Goal: Transaction & Acquisition: Obtain resource

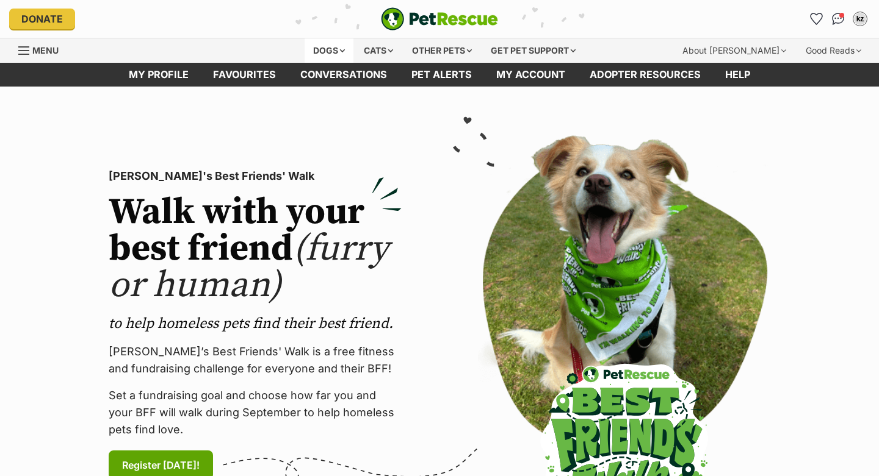
click at [326, 51] on div "Dogs" at bounding box center [328, 50] width 49 height 24
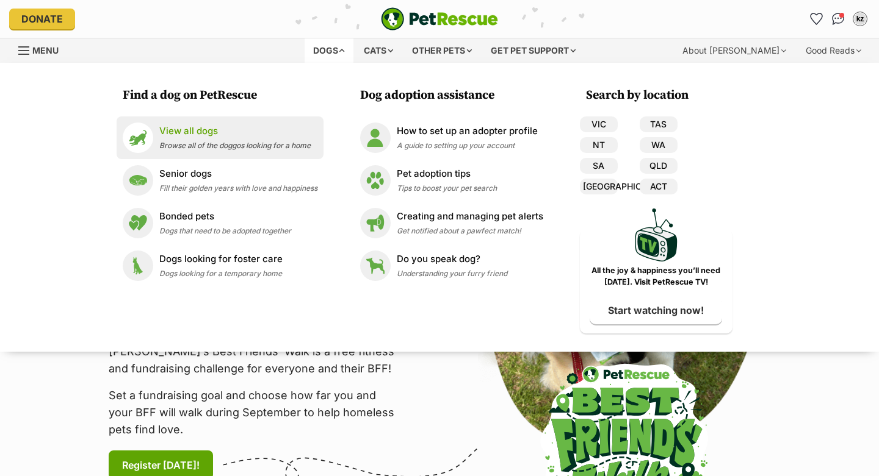
click at [223, 132] on p "View all dogs" at bounding box center [234, 131] width 151 height 14
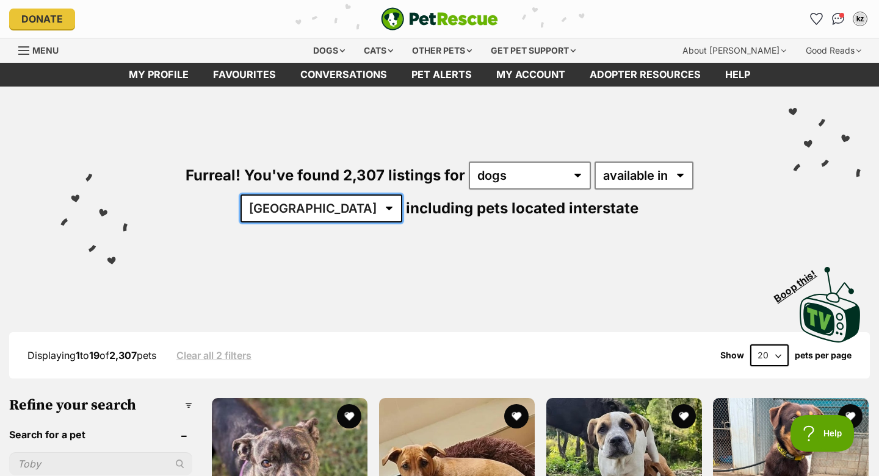
click at [402, 195] on select "Australia ACT NSW NT QLD SA TAS VIC WA" at bounding box center [321, 209] width 162 height 28
select select "QLD"
click at [402, 195] on select "Australia ACT NSW NT QLD SA TAS VIC WA" at bounding box center [321, 209] width 162 height 28
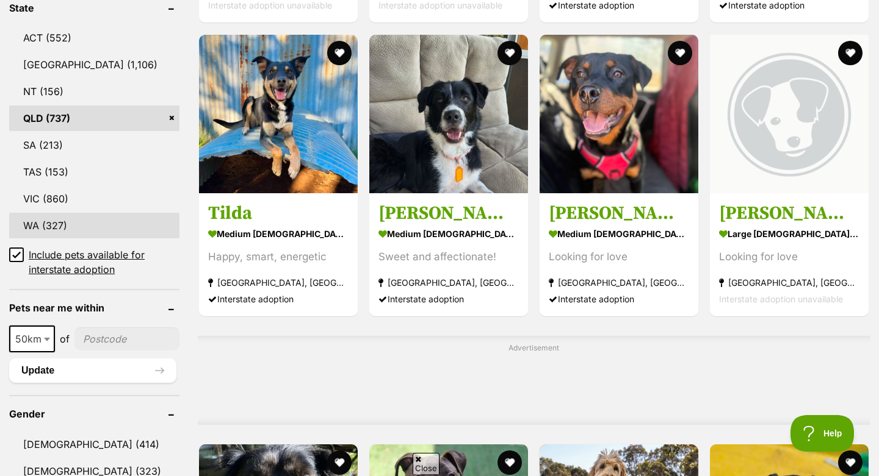
scroll to position [798, 0]
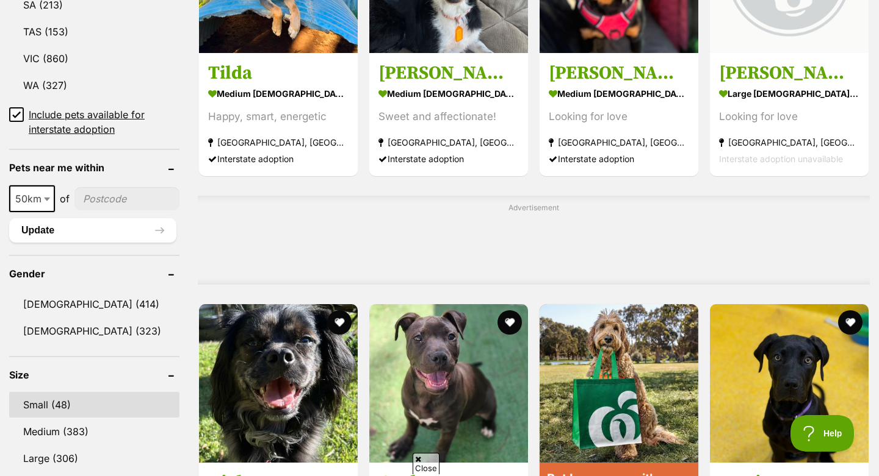
click at [67, 392] on link "Small (48)" at bounding box center [94, 405] width 170 height 26
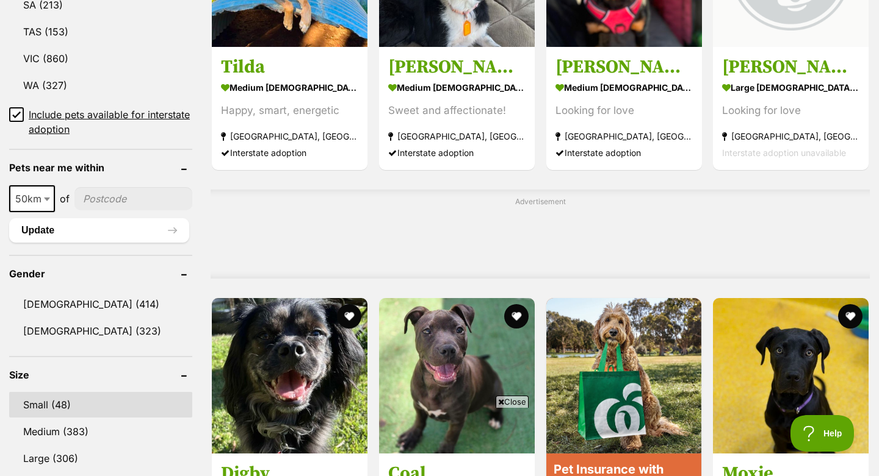
scroll to position [0, 0]
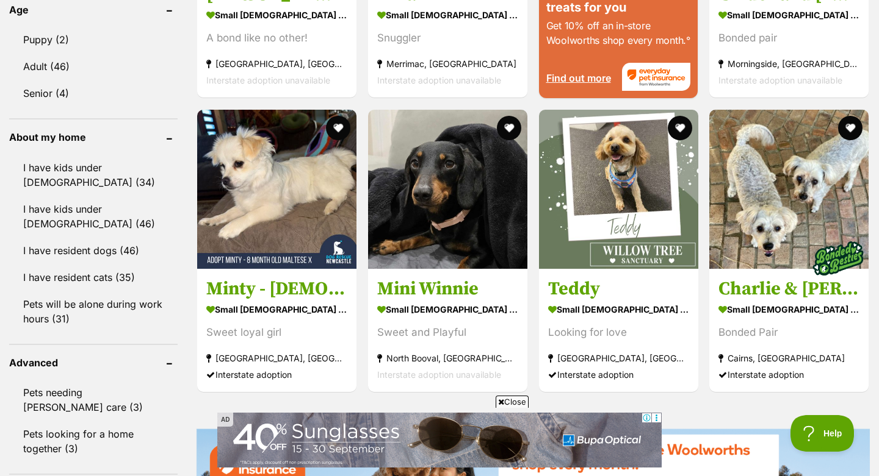
scroll to position [1404, 0]
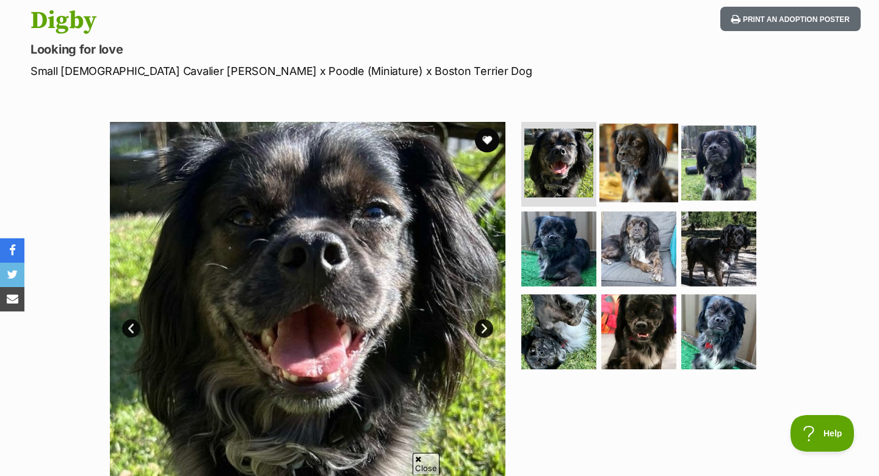
click at [632, 150] on img at bounding box center [638, 162] width 79 height 79
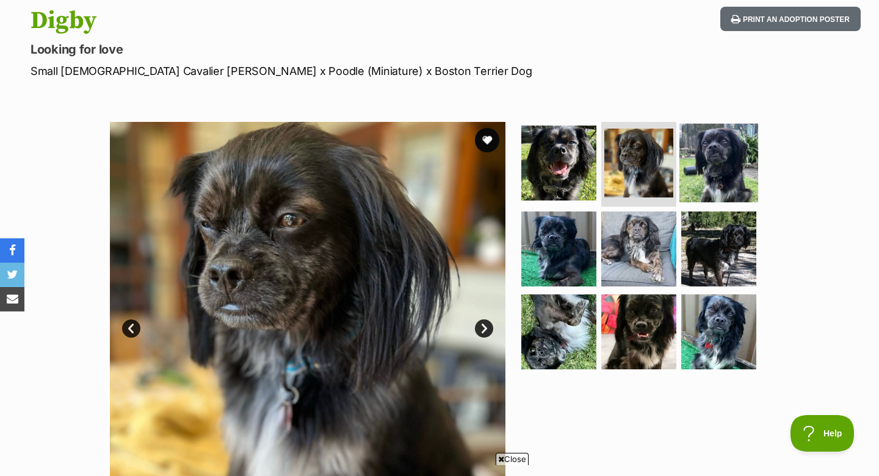
click at [713, 163] on img at bounding box center [718, 162] width 79 height 79
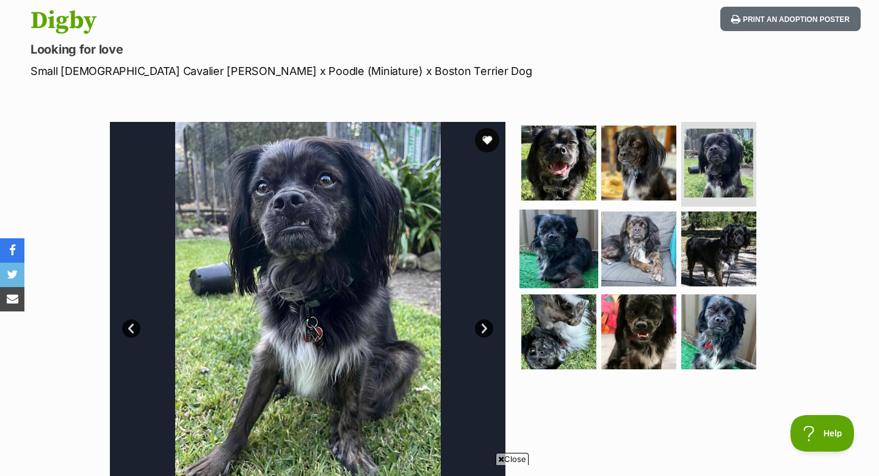
click at [563, 230] on img at bounding box center [558, 249] width 79 height 79
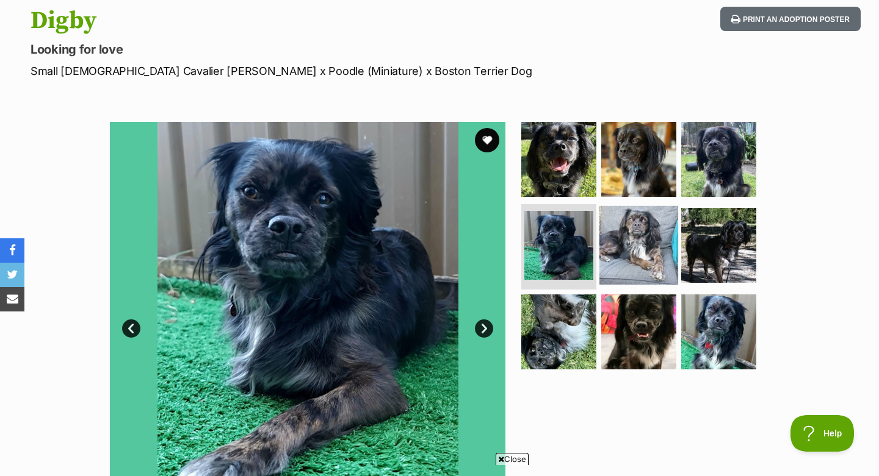
click at [617, 244] on img at bounding box center [638, 245] width 79 height 79
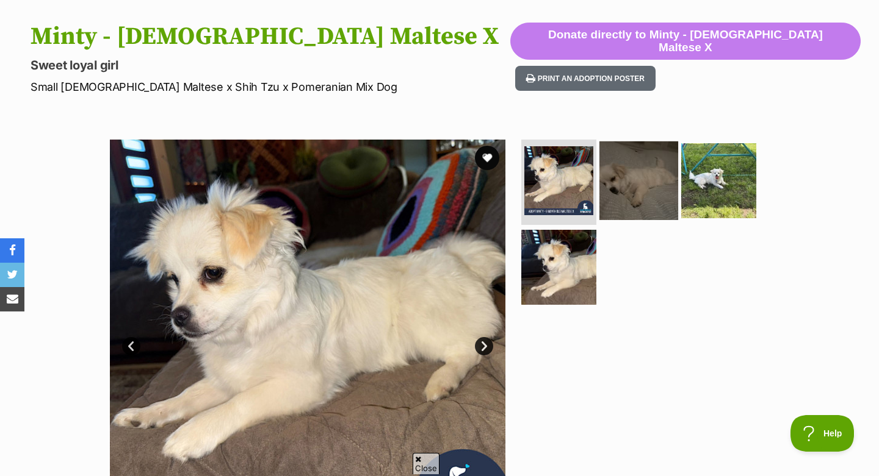
click at [620, 185] on img at bounding box center [638, 181] width 79 height 79
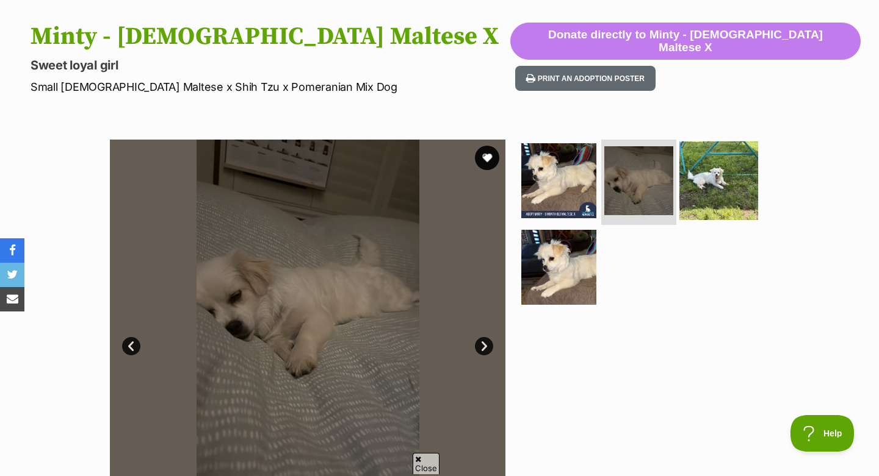
click at [697, 183] on img at bounding box center [718, 181] width 79 height 79
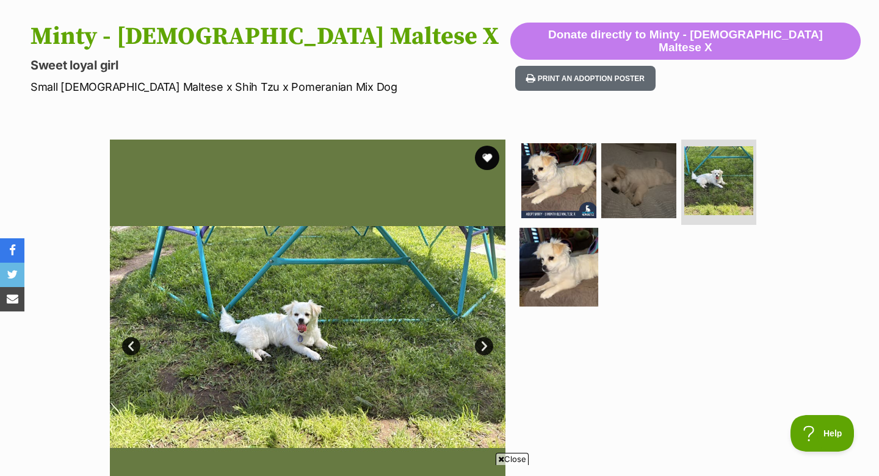
click at [544, 259] on img at bounding box center [558, 267] width 79 height 79
